Goal: Register for event/course

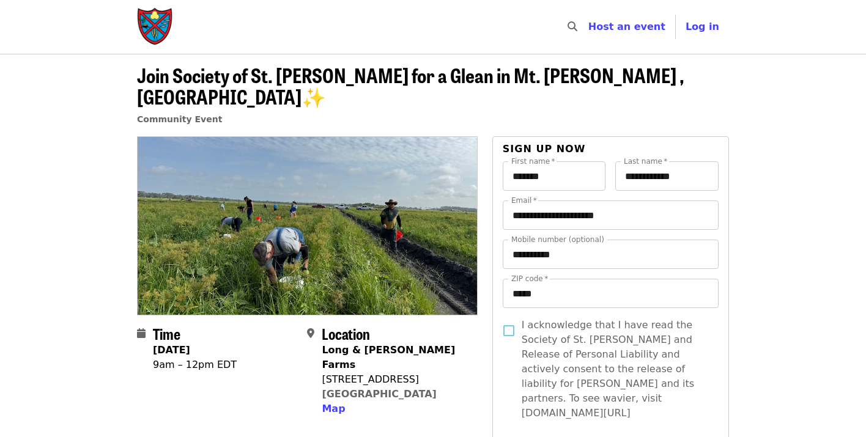
click at [155, 29] on img "Main navigation" at bounding box center [155, 26] width 37 height 39
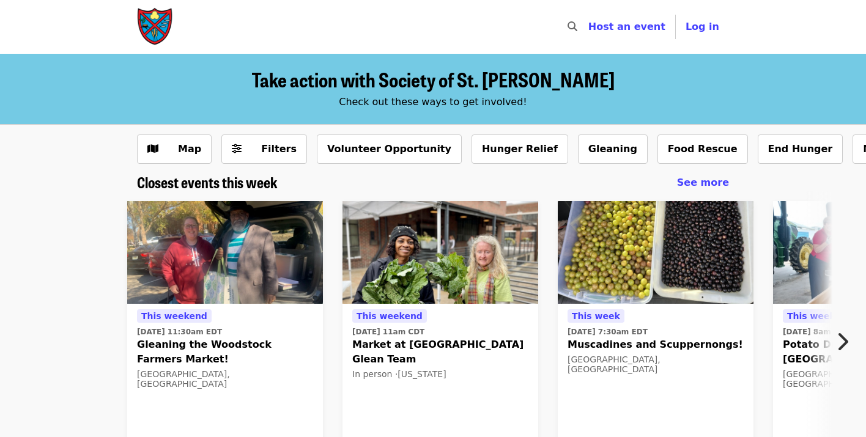
click at [577, 27] on icon "search icon" at bounding box center [572, 27] width 10 height 12
type input "********"
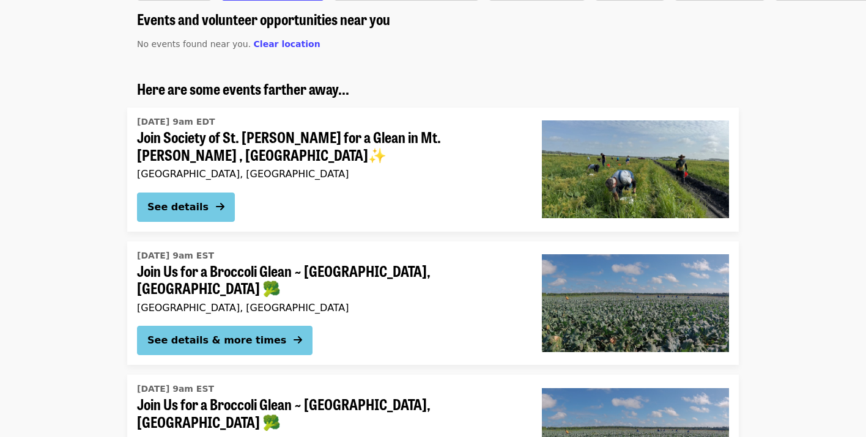
scroll to position [216, 0]
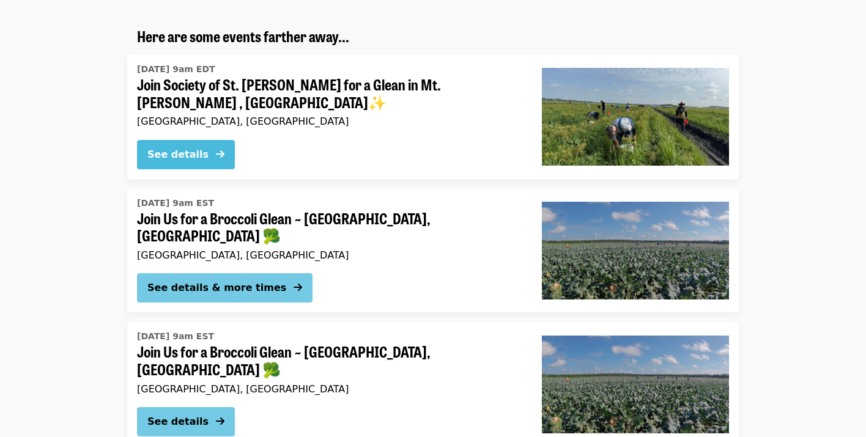
click at [214, 144] on button "See details" at bounding box center [186, 154] width 98 height 29
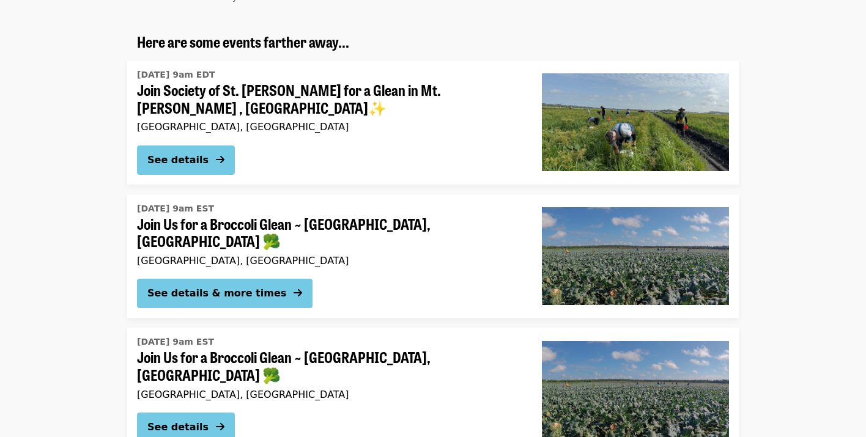
scroll to position [237, 0]
